Goal: Navigation & Orientation: Go to known website

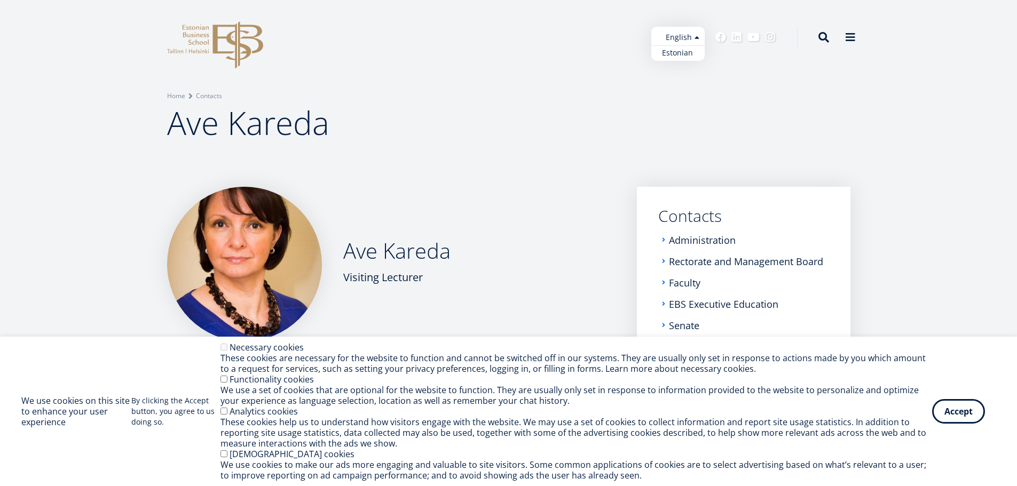
click at [696, 37] on ul "Estonian English" at bounding box center [677, 44] width 53 height 34
click at [683, 54] on link "Estonian" at bounding box center [677, 52] width 53 height 15
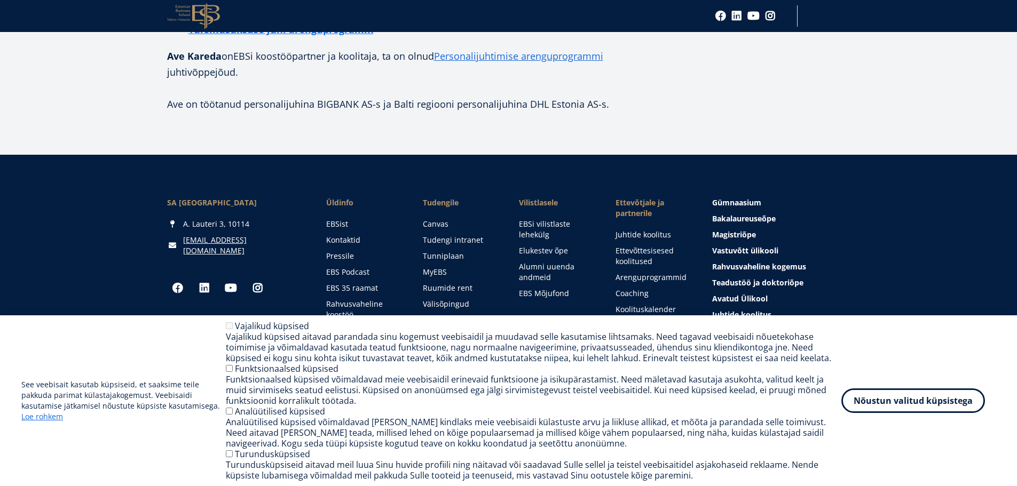
scroll to position [464, 0]
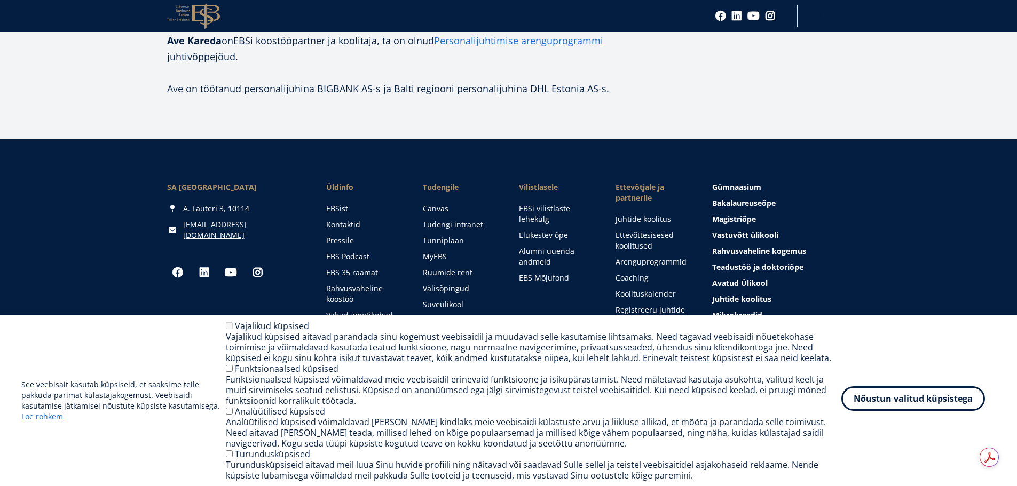
click at [910, 401] on button "Nõustun valitud küpsistega" at bounding box center [913, 399] width 144 height 25
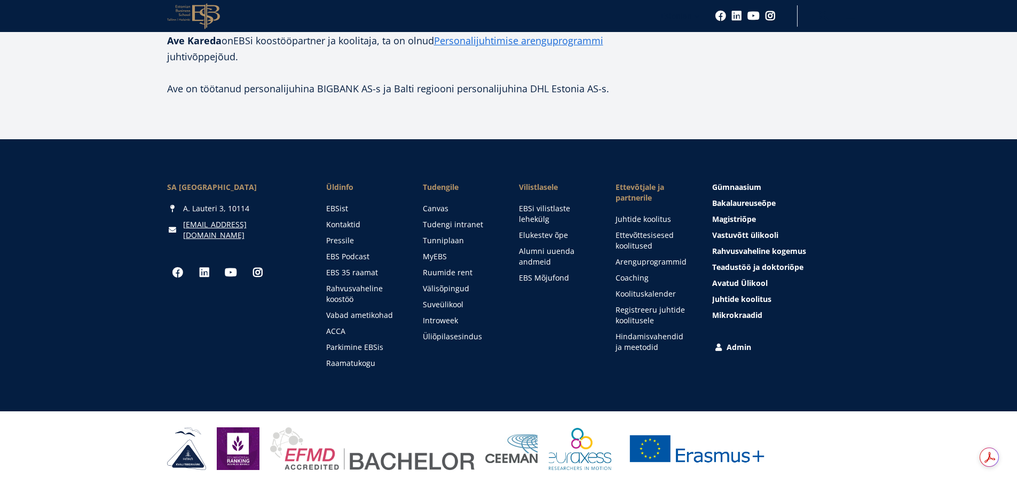
click at [731, 350] on link "Admin" at bounding box center [782, 347] width 138 height 11
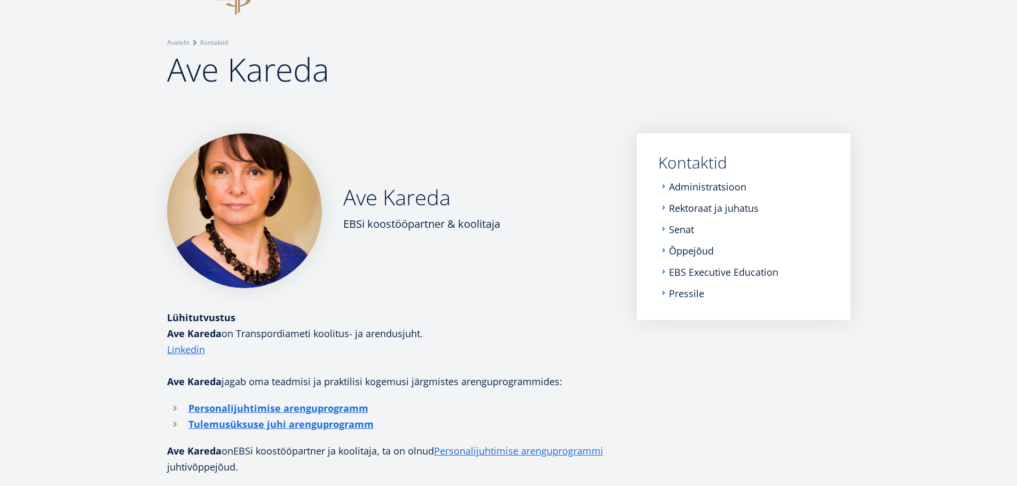
scroll to position [107, 0]
